Goal: Find specific page/section

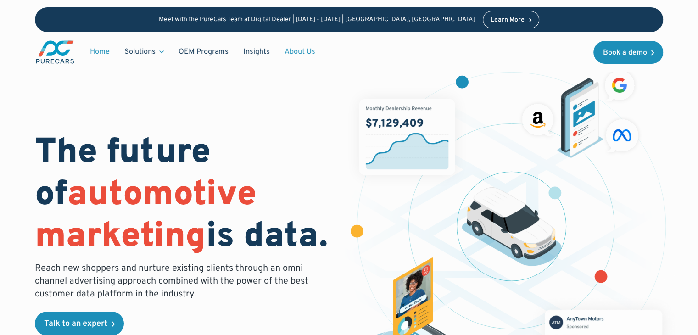
click at [302, 54] on link "About Us" at bounding box center [299, 51] width 45 height 17
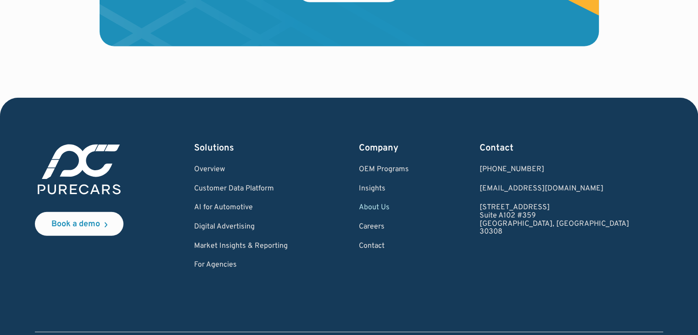
scroll to position [2701, 0]
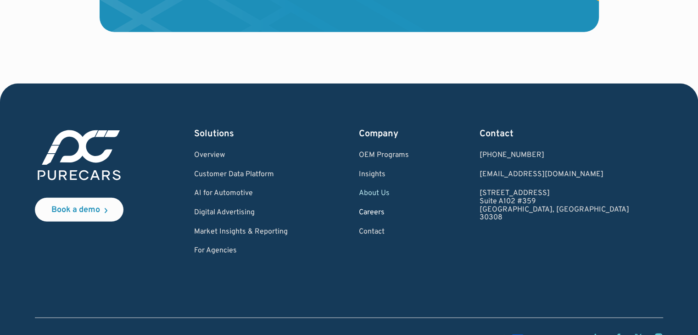
click at [405, 213] on link "Careers" at bounding box center [384, 213] width 50 height 8
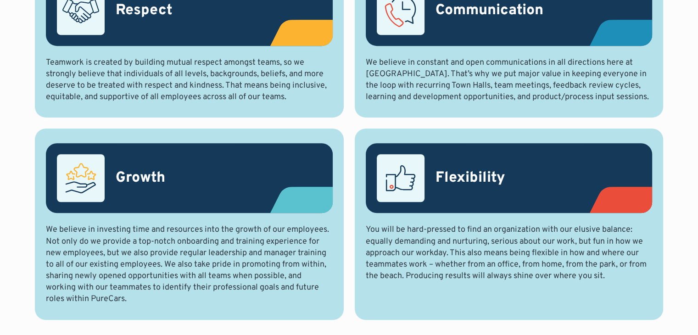
scroll to position [879, 0]
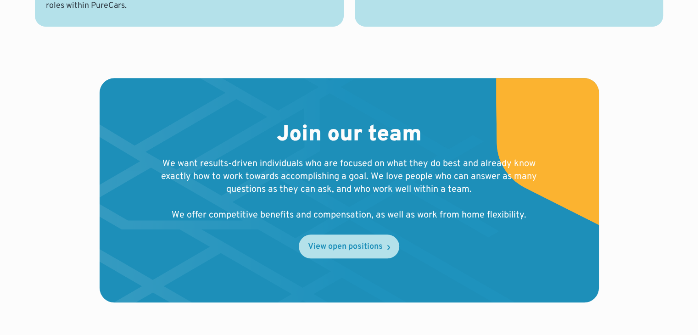
click at [358, 248] on div "View open positions" at bounding box center [345, 247] width 75 height 8
